Goal: Transaction & Acquisition: Purchase product/service

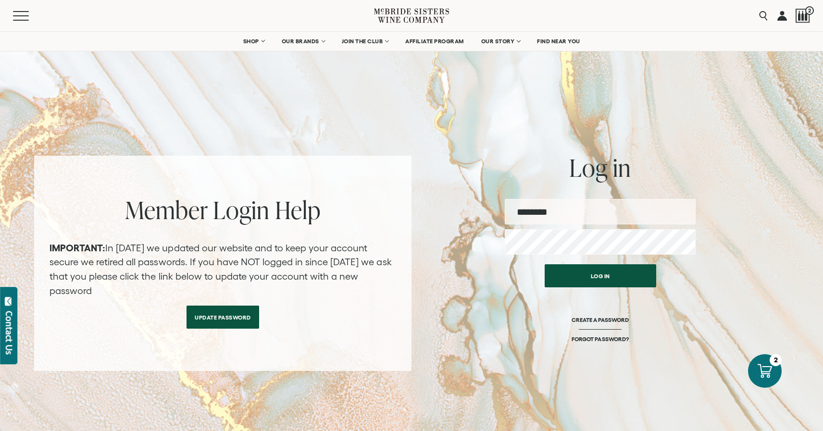
type input "**********"
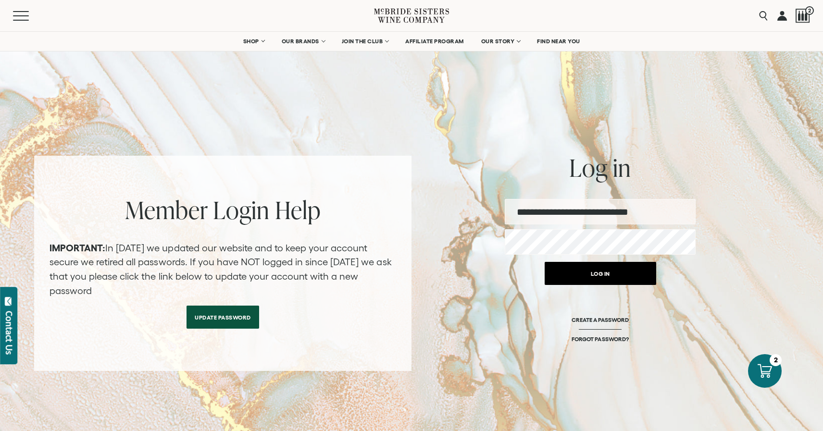
click at [583, 273] on button "Log in" at bounding box center [601, 273] width 112 height 23
click at [622, 275] on button "Log in" at bounding box center [601, 273] width 112 height 23
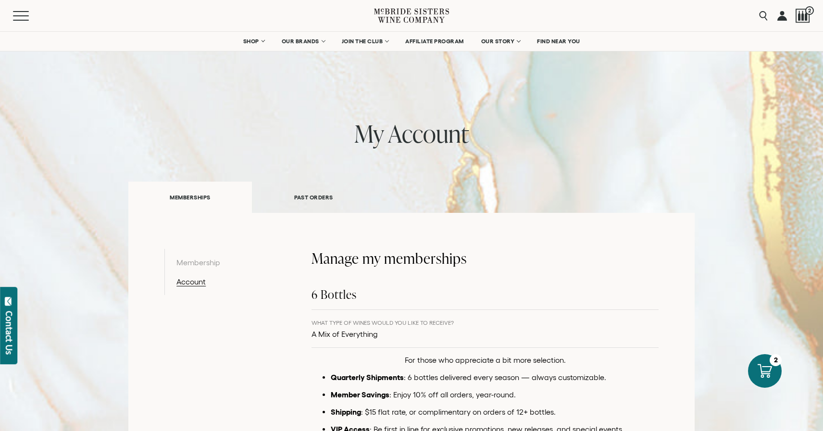
click at [324, 194] on link "PAST ORDERS" at bounding box center [314, 197] width 124 height 33
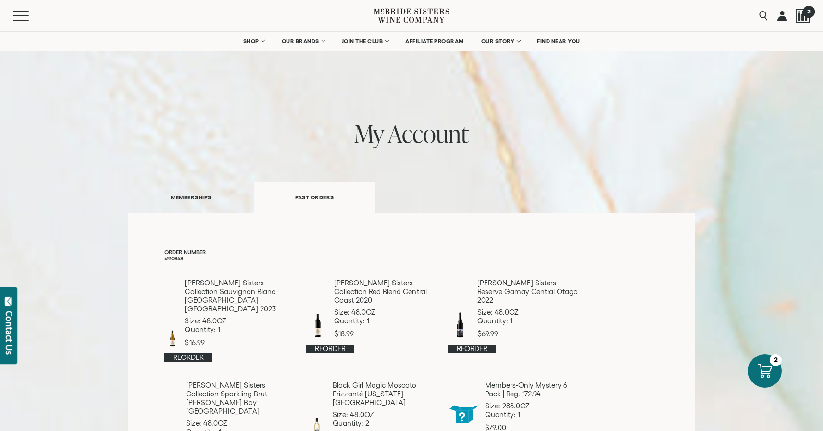
click at [801, 17] on div at bounding box center [803, 16] width 14 height 14
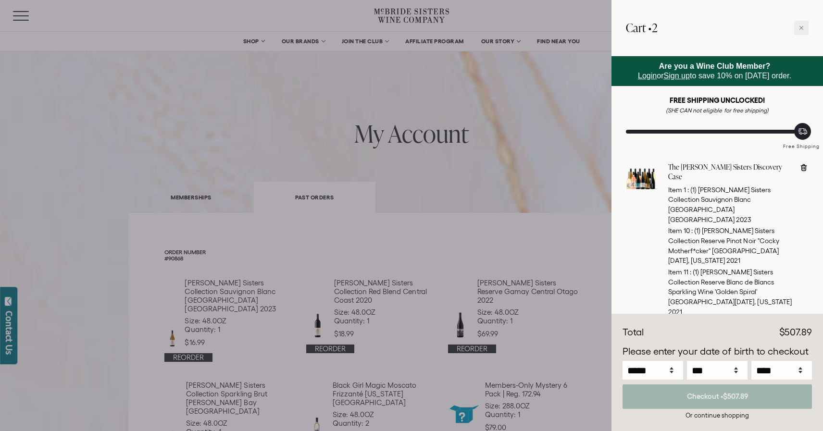
click at [724, 165] on link "The [PERSON_NAME] Sisters Discovery Case" at bounding box center [730, 172] width 124 height 19
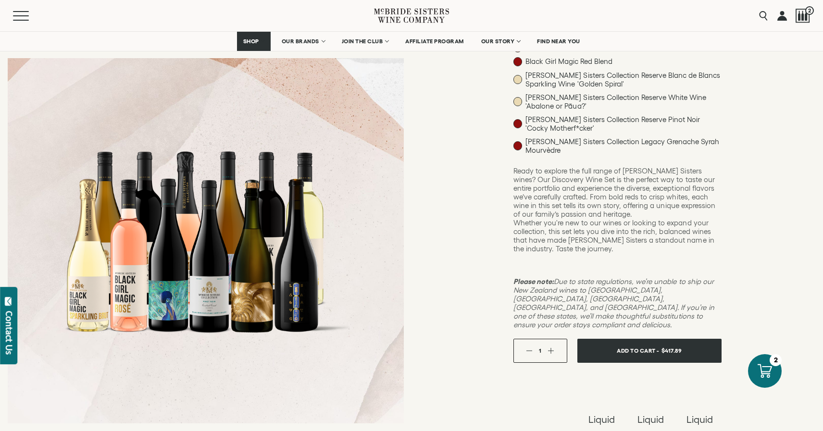
scroll to position [280, 0]
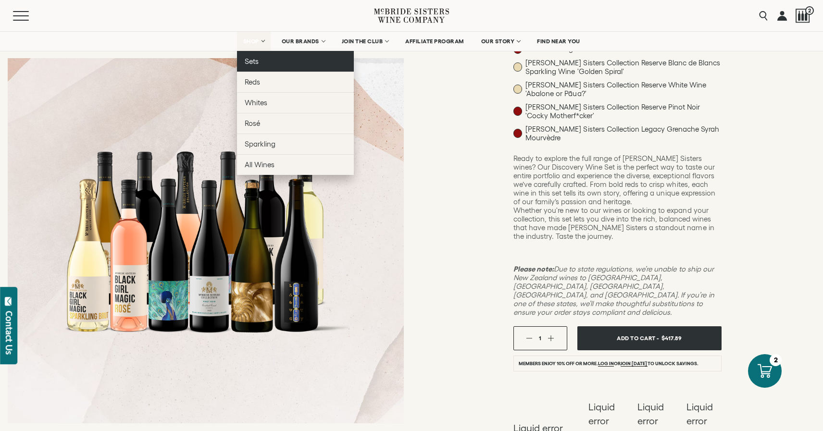
click at [259, 61] on link "Sets" at bounding box center [295, 61] width 117 height 21
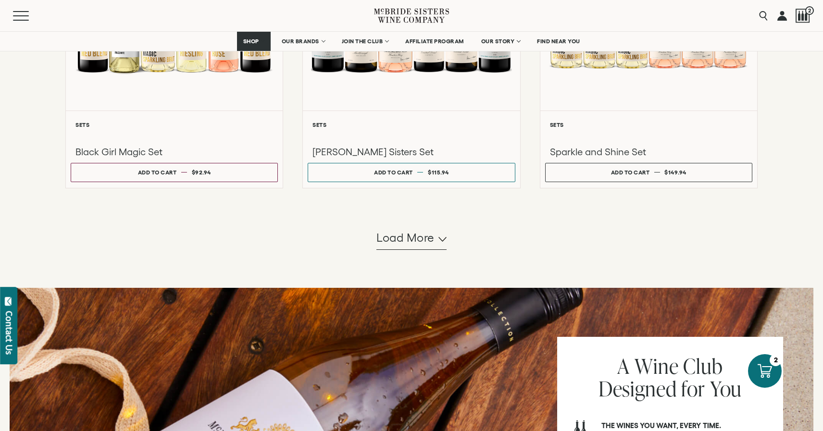
scroll to position [871, 0]
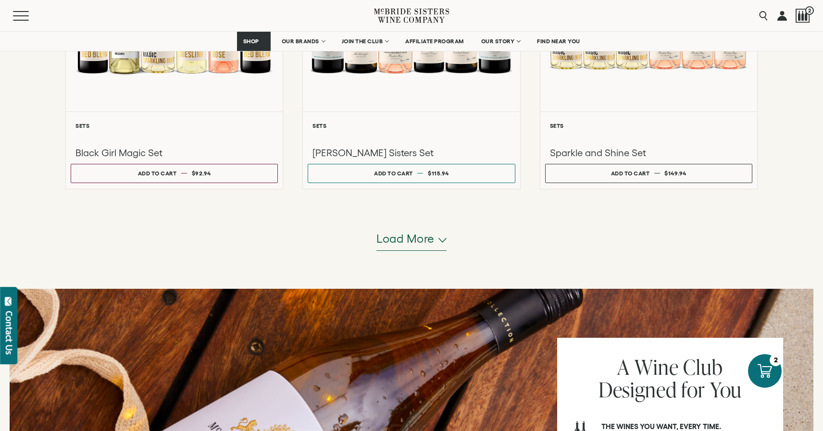
click at [438, 241] on button "Load more" at bounding box center [412, 239] width 70 height 23
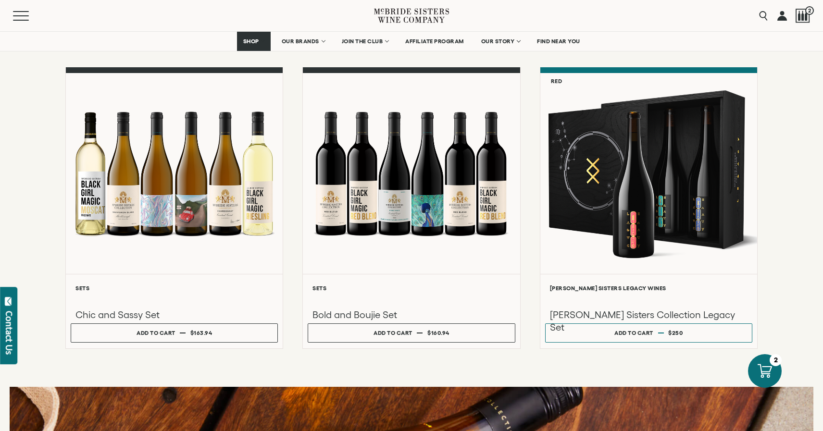
scroll to position [999, 0]
